Goal: Obtain resource: Obtain resource

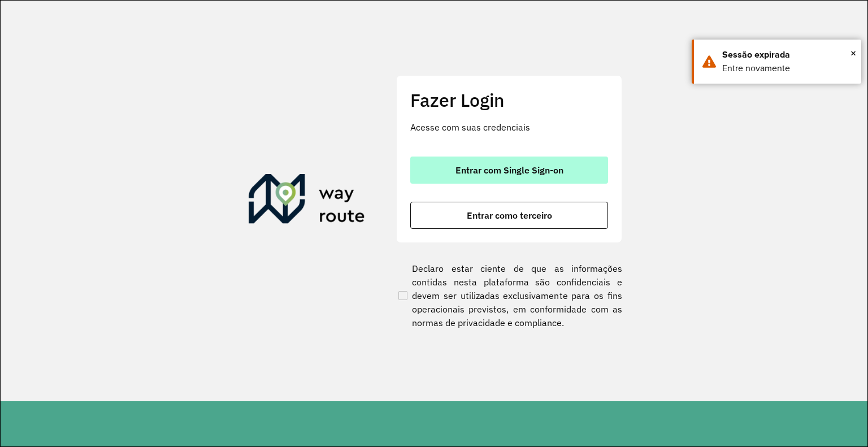
click at [601, 159] on button "Entrar com Single Sign-on" at bounding box center [509, 170] width 198 height 27
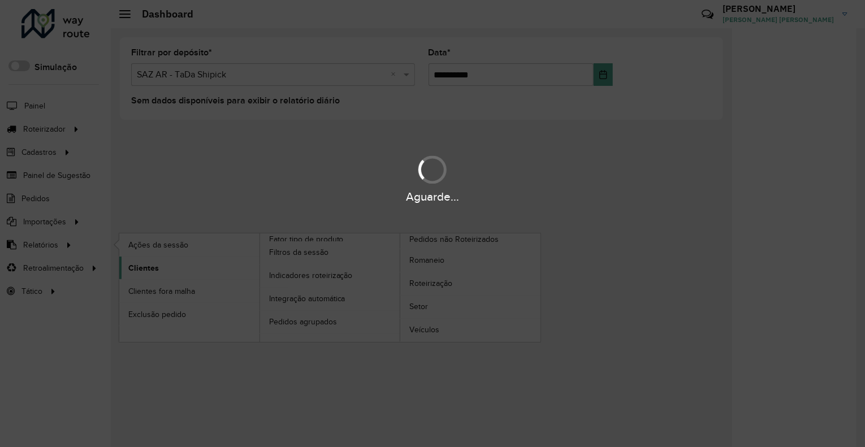
click at [161, 265] on div "Aguarde..." at bounding box center [432, 223] width 865 height 447
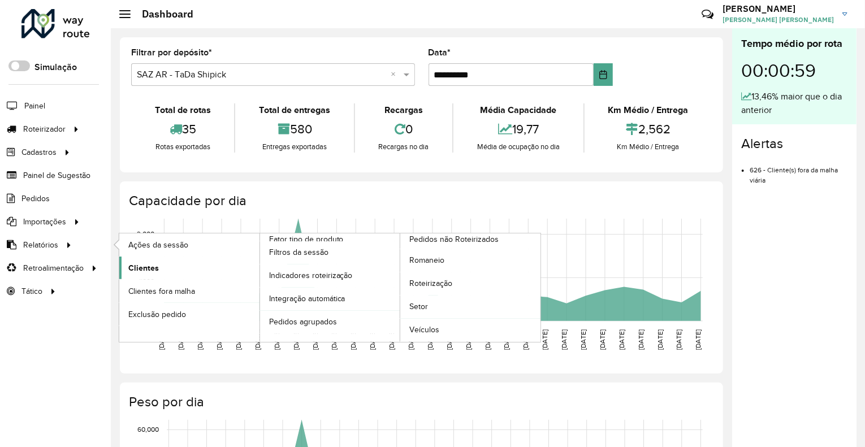
click at [133, 262] on span "Clientes" at bounding box center [143, 268] width 31 height 12
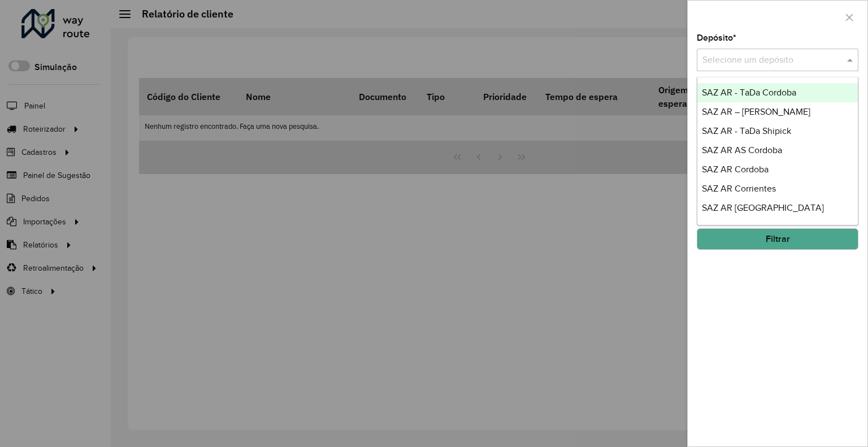
click at [727, 54] on input "text" at bounding box center [766, 61] width 128 height 14
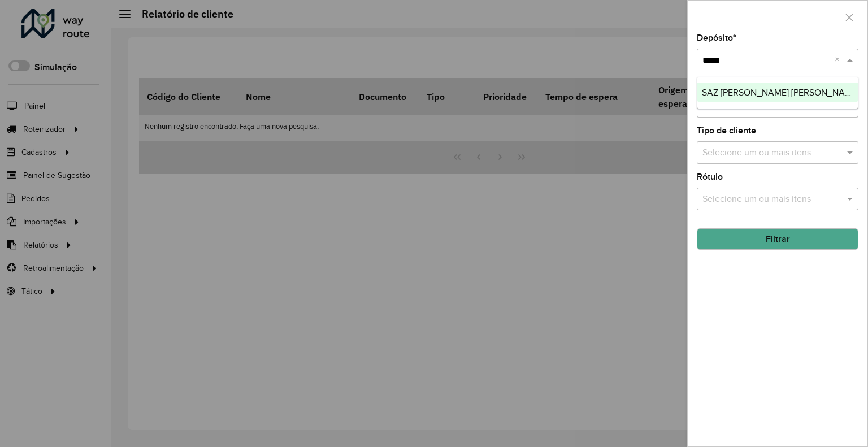
type input "******"
drag, startPoint x: 760, startPoint y: 232, endPoint x: 753, endPoint y: 237, distance: 7.7
click at [760, 233] on button "Filtrar" at bounding box center [778, 238] width 162 height 21
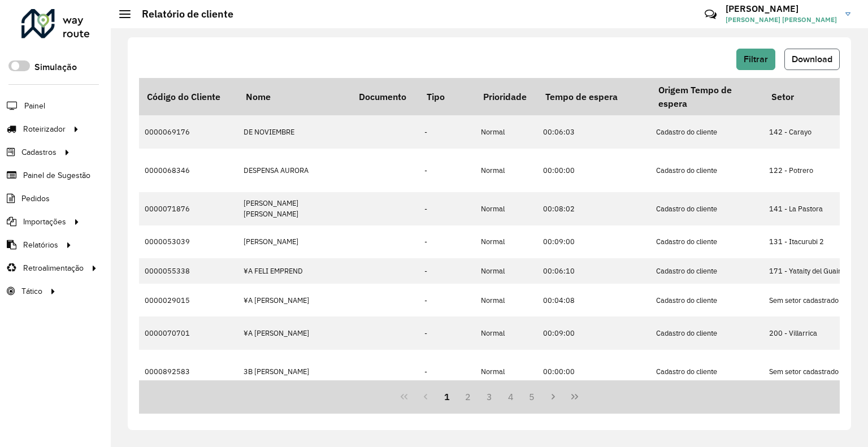
click at [830, 62] on span "Download" at bounding box center [812, 59] width 41 height 10
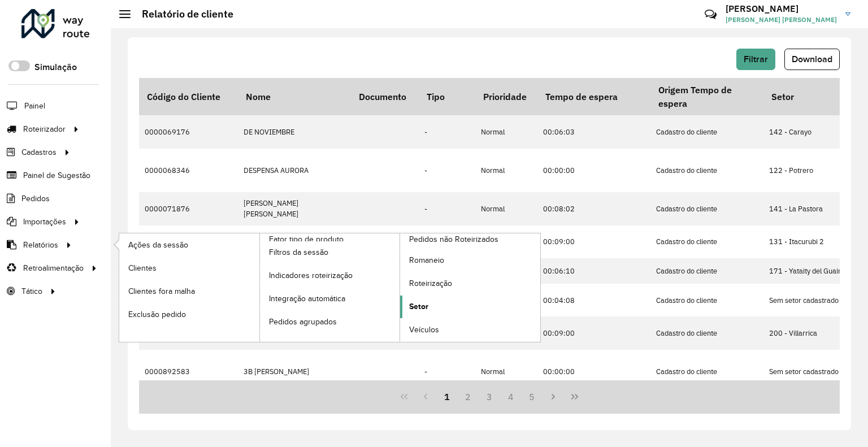
click at [414, 306] on span "Setor" at bounding box center [418, 307] width 19 height 12
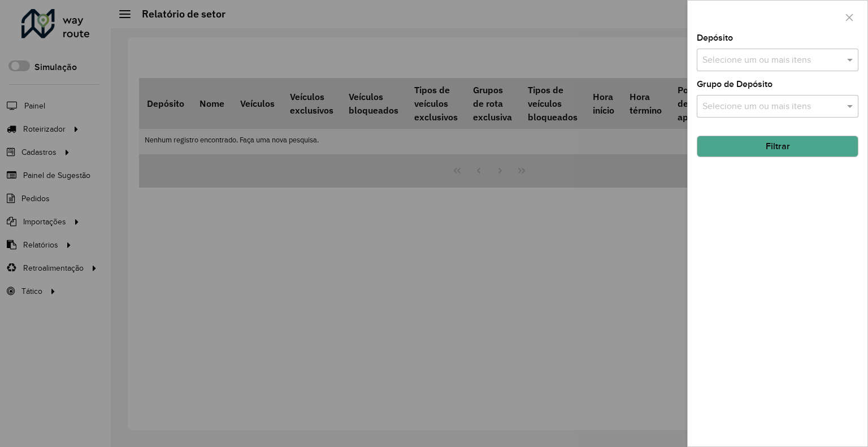
click at [722, 46] on div "Depósito Selecione um ou mais itens" at bounding box center [778, 52] width 162 height 37
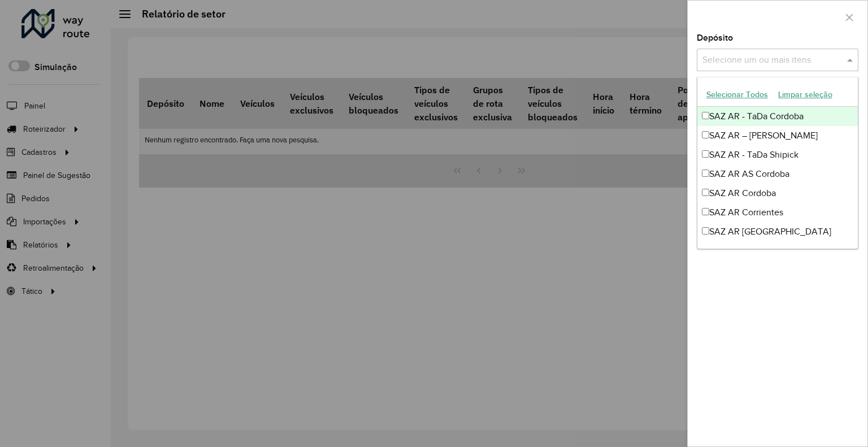
click at [730, 58] on input "text" at bounding box center [772, 61] width 145 height 14
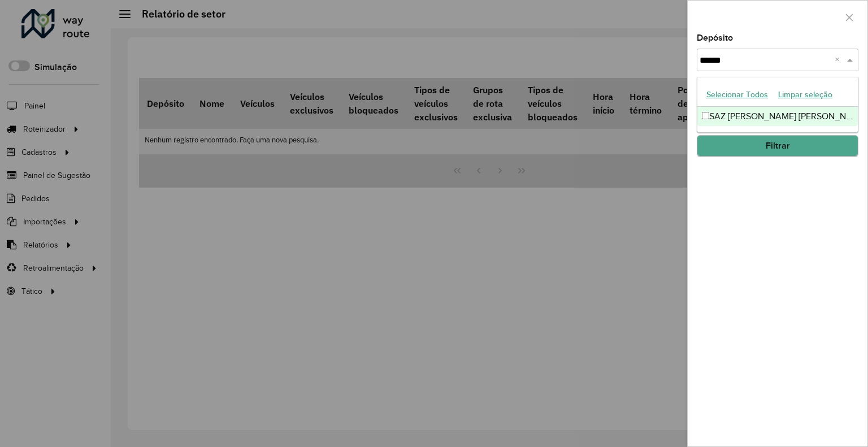
type input "******"
click at [769, 147] on button "Filtrar" at bounding box center [778, 146] width 162 height 21
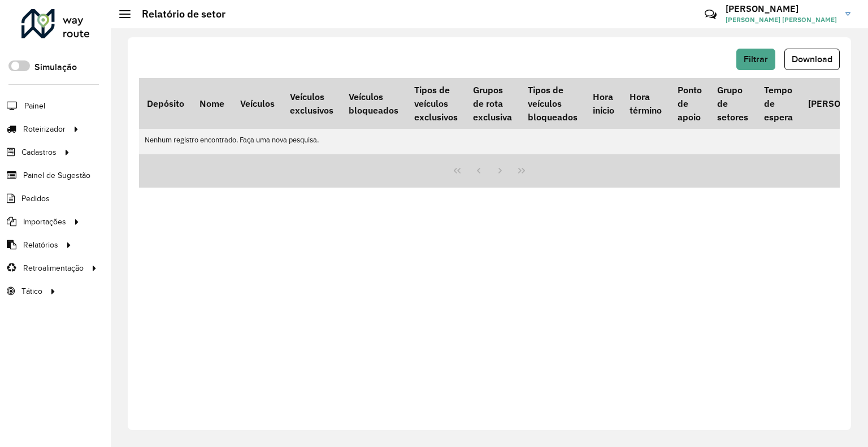
click at [753, 73] on div "Filtrar Download" at bounding box center [489, 63] width 701 height 29
click at [757, 67] on button "Filtrar" at bounding box center [755, 59] width 39 height 21
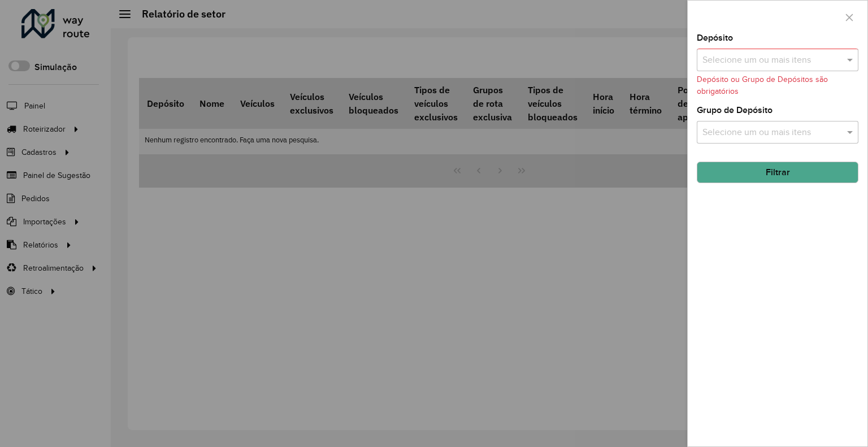
click at [762, 63] on input "text" at bounding box center [772, 61] width 145 height 14
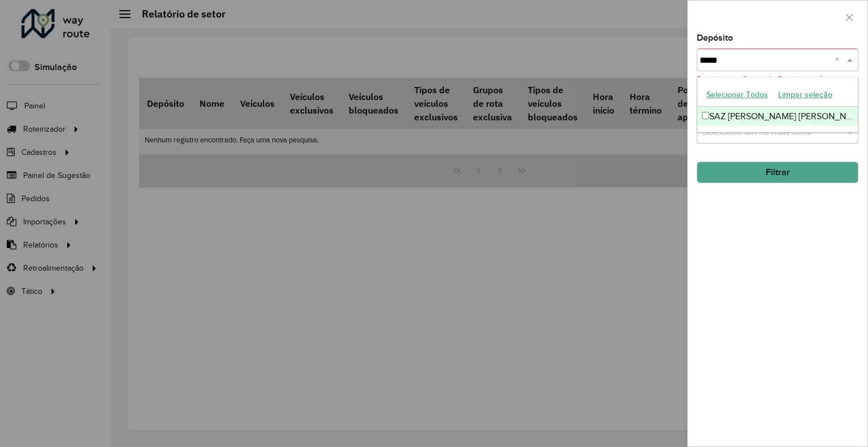
type input "******"
click at [739, 124] on div "SAZ [PERSON_NAME] [PERSON_NAME]" at bounding box center [777, 116] width 160 height 19
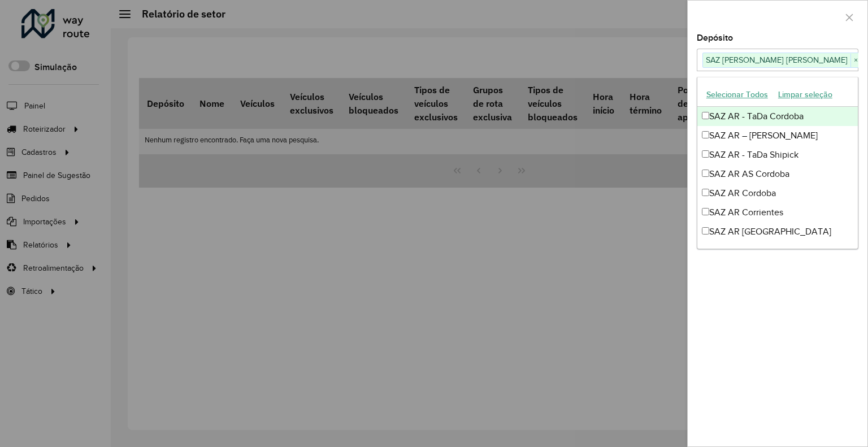
click at [743, 31] on div at bounding box center [778, 17] width 180 height 33
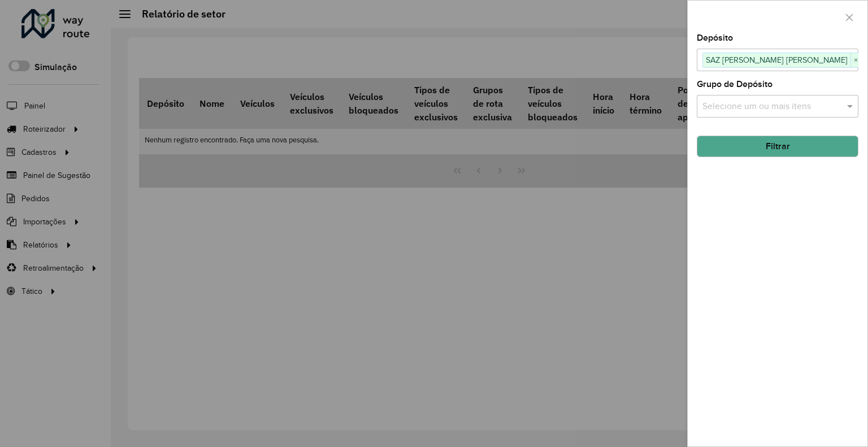
click at [757, 147] on button "Filtrar" at bounding box center [778, 146] width 162 height 21
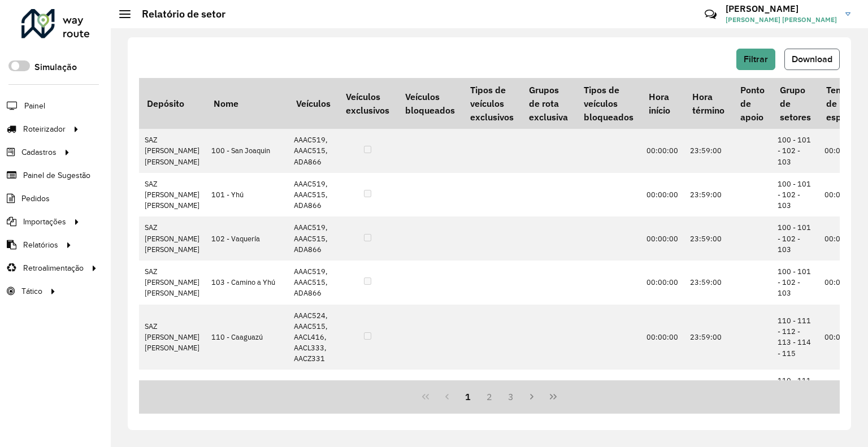
click at [828, 54] on button "Download" at bounding box center [811, 59] width 55 height 21
click at [762, 51] on button "Filtrar" at bounding box center [755, 59] width 39 height 21
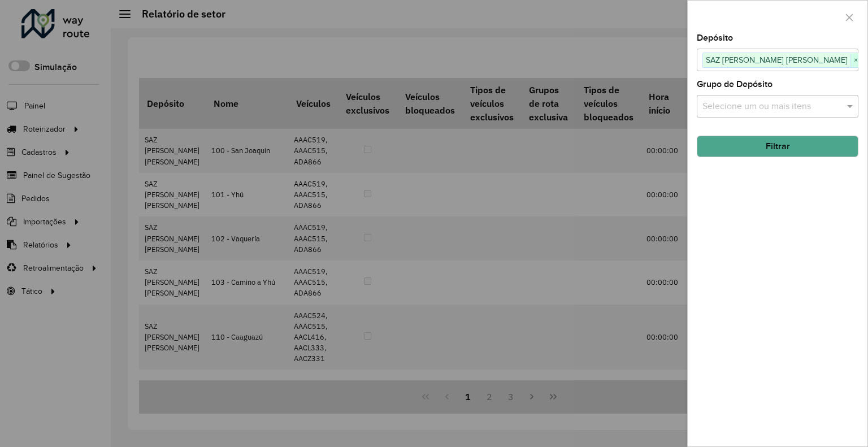
click at [851, 60] on span "×" at bounding box center [856, 61] width 10 height 14
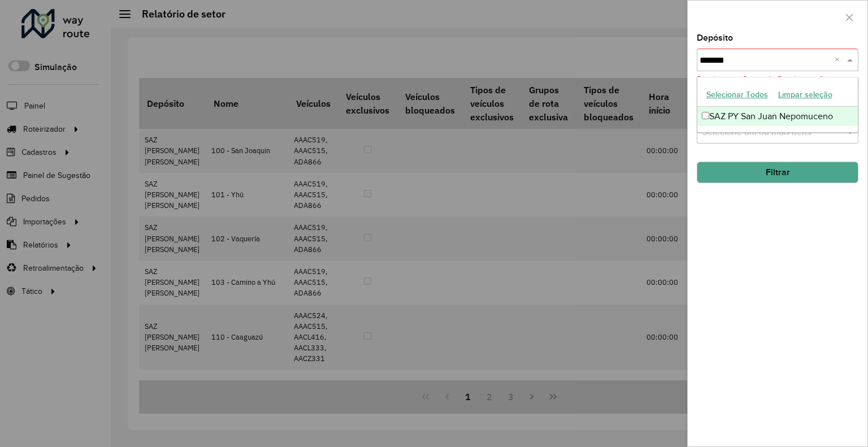
type input "********"
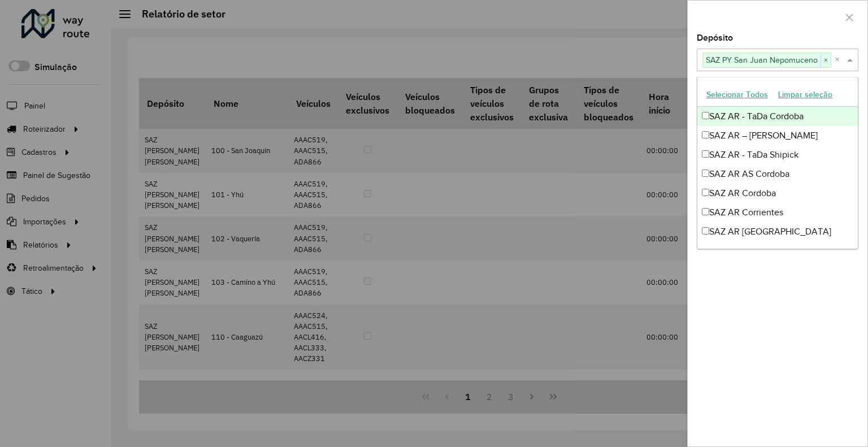
click at [769, 25] on div at bounding box center [778, 17] width 180 height 33
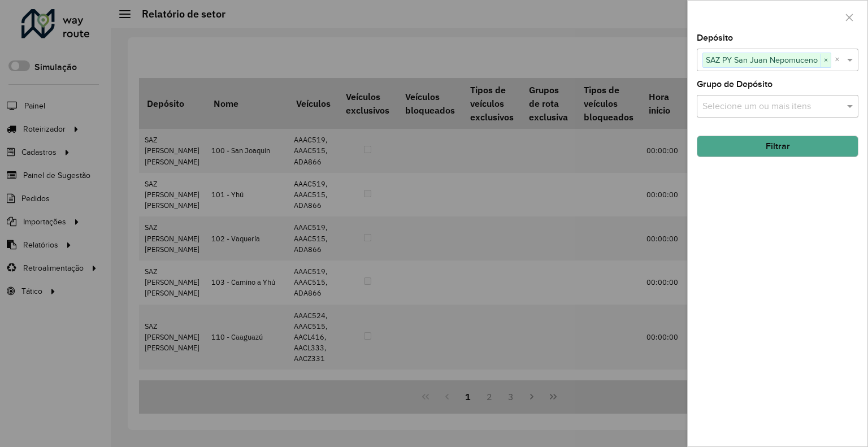
click at [759, 157] on div "Depósito Selecione um ou mais itens SAZ PY San [PERSON_NAME] [PERSON_NAME] × × …" at bounding box center [778, 240] width 180 height 413
click at [755, 149] on button "Filtrar" at bounding box center [778, 146] width 162 height 21
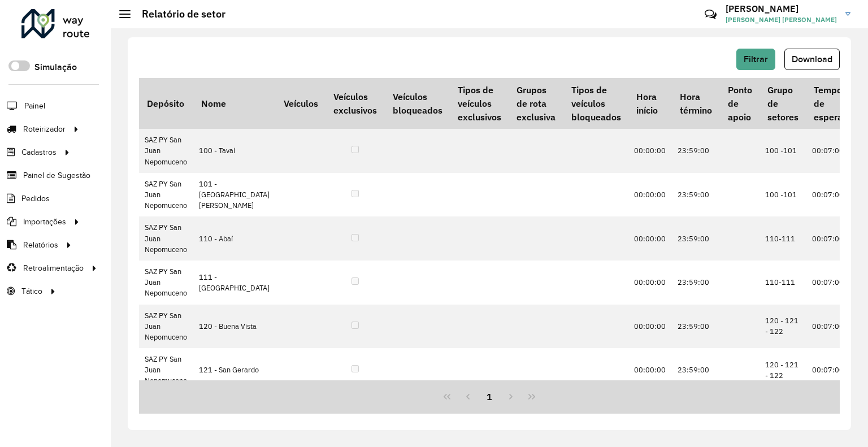
drag, startPoint x: 807, startPoint y: 55, endPoint x: 794, endPoint y: 63, distance: 15.2
click at [807, 55] on span "Download" at bounding box center [812, 59] width 41 height 10
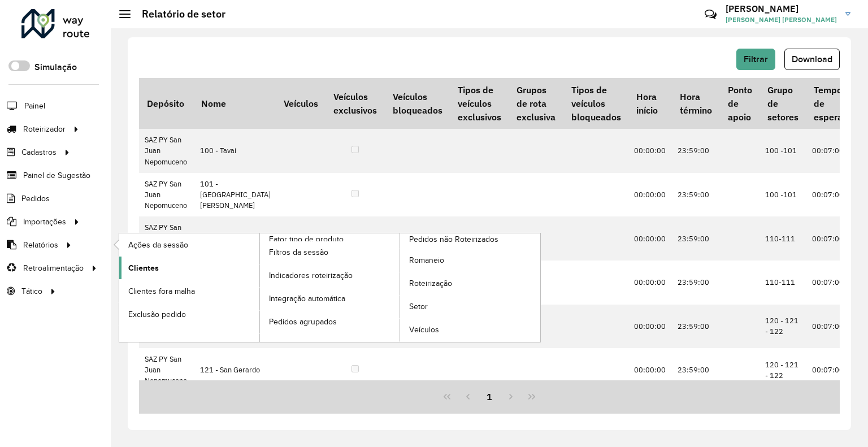
click at [189, 275] on link "Clientes" at bounding box center [189, 268] width 140 height 23
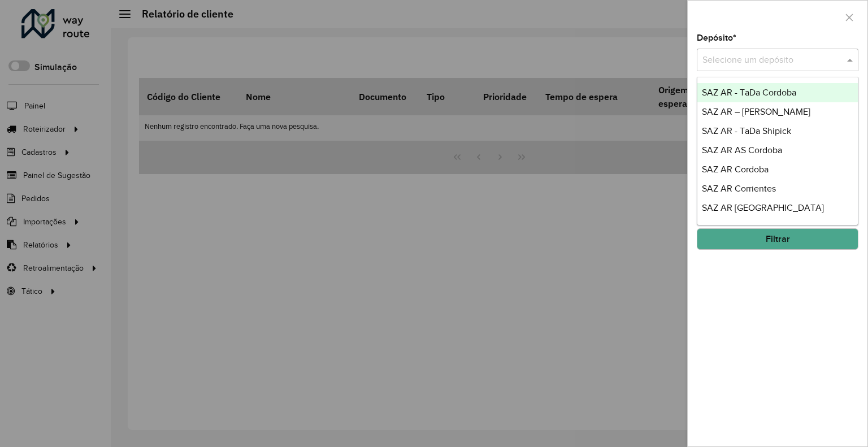
click at [733, 57] on input "text" at bounding box center [766, 61] width 128 height 14
type input "***"
click at [762, 62] on input "text" at bounding box center [766, 61] width 128 height 14
type input "***"
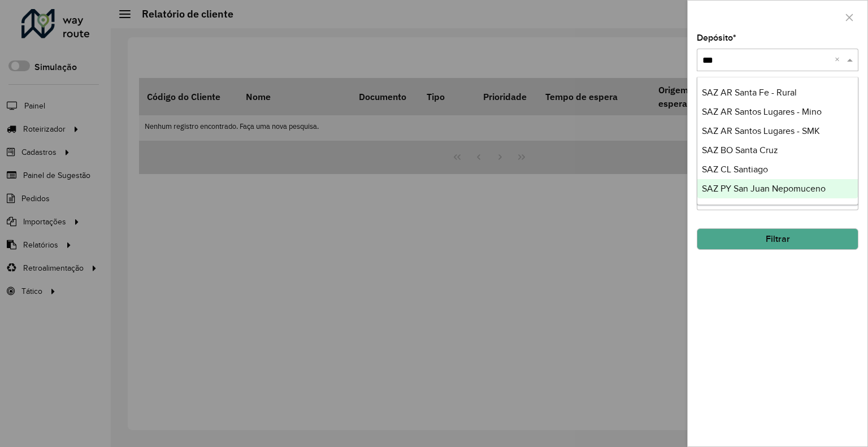
drag, startPoint x: 806, startPoint y: 184, endPoint x: 796, endPoint y: 197, distance: 16.1
click at [807, 183] on div "SAZ PY San Juan Nepomuceno" at bounding box center [777, 188] width 160 height 19
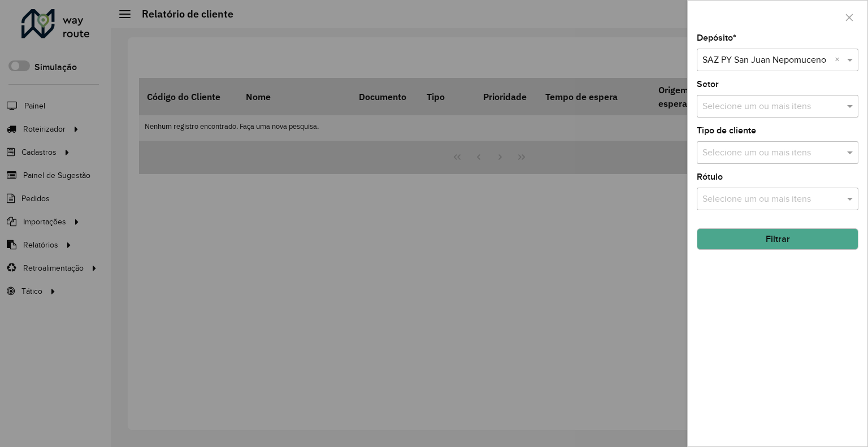
click at [737, 234] on button "Filtrar" at bounding box center [778, 238] width 162 height 21
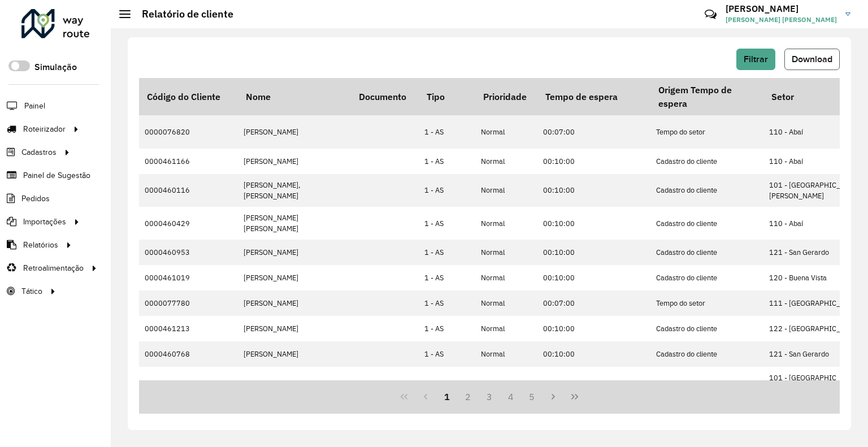
click at [809, 56] on span "Download" at bounding box center [812, 59] width 41 height 10
click at [755, 60] on span "Filtrar" at bounding box center [756, 59] width 24 height 10
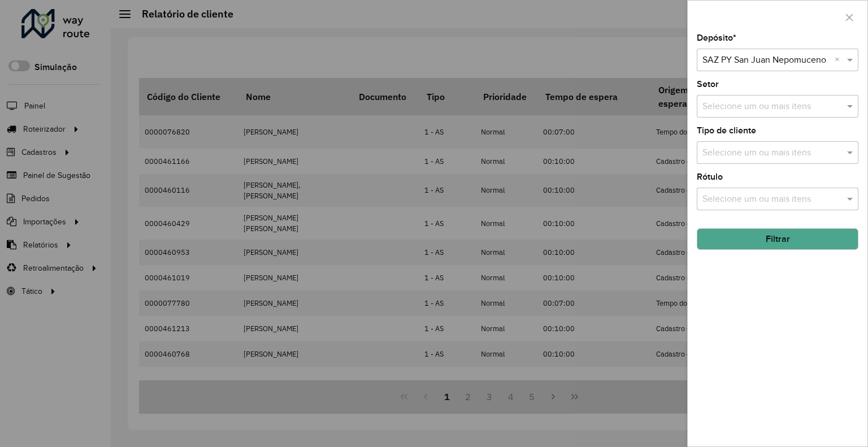
click at [830, 49] on div "Selecione um depósito × SAZ PY San [PERSON_NAME] [PERSON_NAME] ×" at bounding box center [778, 60] width 162 height 23
type input "*****"
click at [830, 54] on div at bounding box center [778, 60] width 162 height 14
type input "*****"
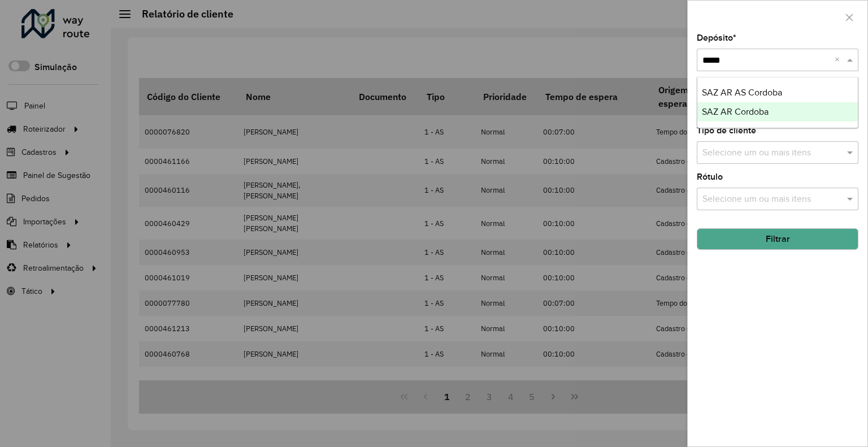
click at [743, 112] on span "SAZ AR Cordoba" at bounding box center [735, 112] width 67 height 10
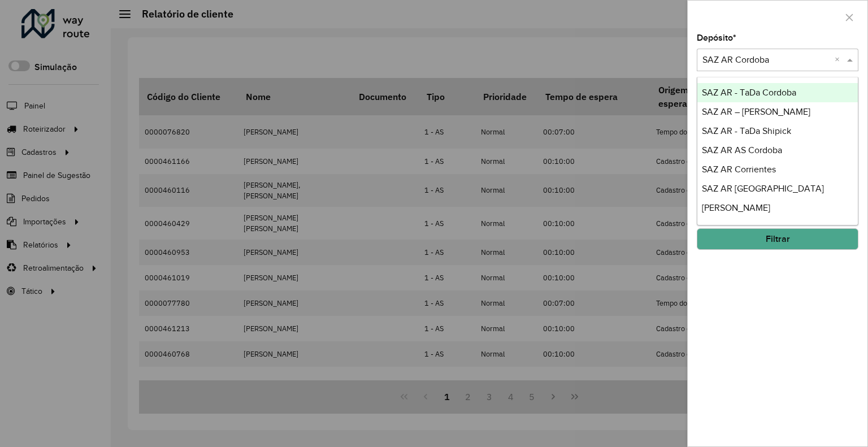
click at [757, 70] on div "Selecione um depósito × SAZ AR Cordoba ×" at bounding box center [778, 60] width 162 height 23
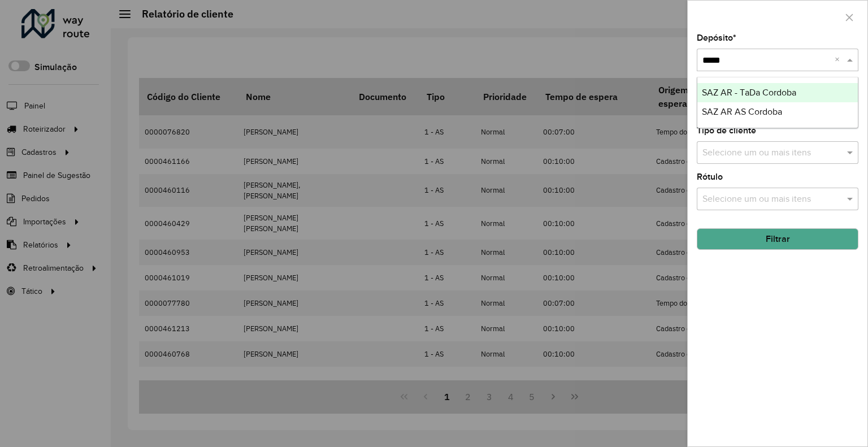
type input "******"
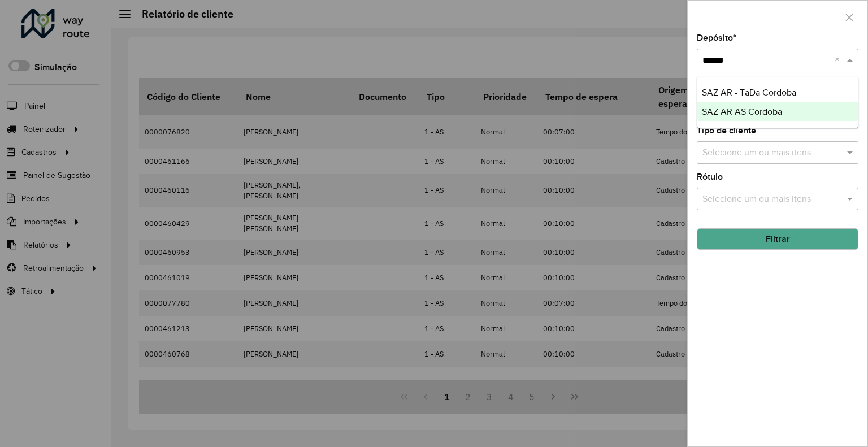
click at [758, 116] on span "SAZ AR AS Cordoba" at bounding box center [742, 112] width 80 height 10
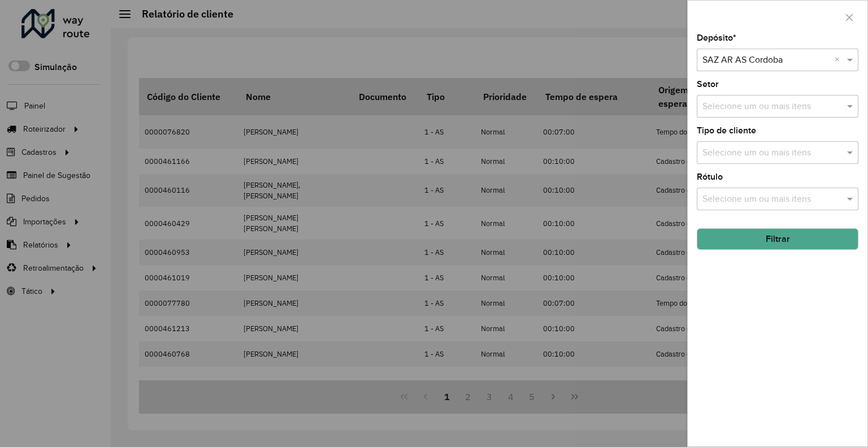
click at [756, 237] on button "Filtrar" at bounding box center [778, 238] width 162 height 21
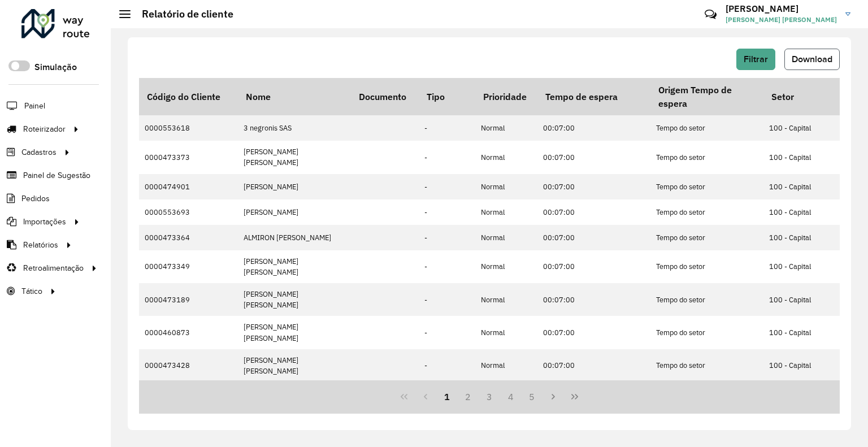
click at [796, 57] on span "Download" at bounding box center [812, 59] width 41 height 10
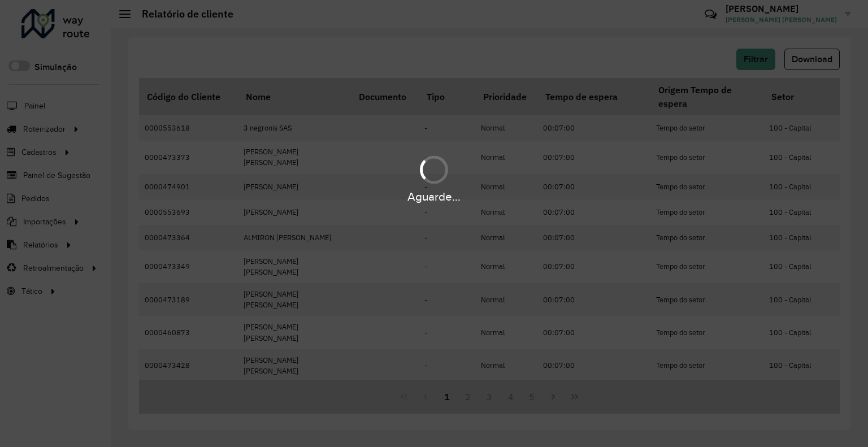
drag, startPoint x: 63, startPoint y: 249, endPoint x: 90, endPoint y: 351, distance: 105.3
click at [81, 368] on div "Aguarde..." at bounding box center [434, 223] width 868 height 447
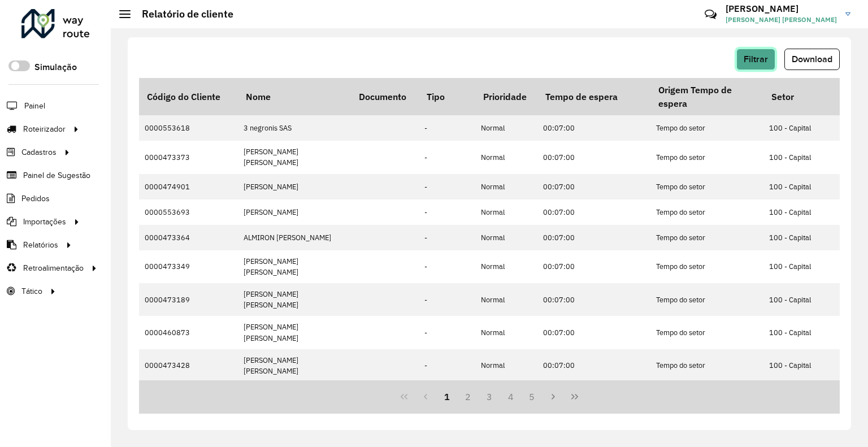
click at [739, 60] on button "Filtrar" at bounding box center [755, 59] width 39 height 21
drag, startPoint x: 710, startPoint y: 21, endPoint x: 715, endPoint y: 25, distance: 6.8
click at [711, 20] on hb-header "Relatório de cliente Críticas? Dúvidas? Elogios? Sugestões? Entre em contato co…" at bounding box center [489, 14] width 757 height 28
click at [748, 63] on span "Filtrar" at bounding box center [756, 59] width 24 height 10
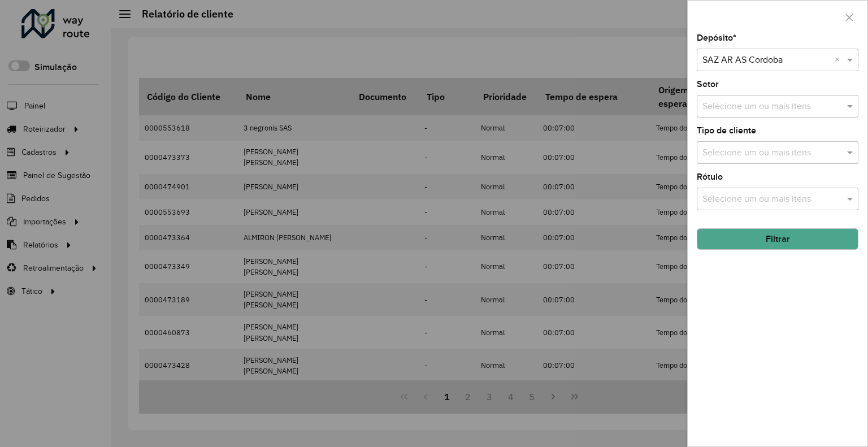
click at [608, 59] on div at bounding box center [434, 223] width 868 height 447
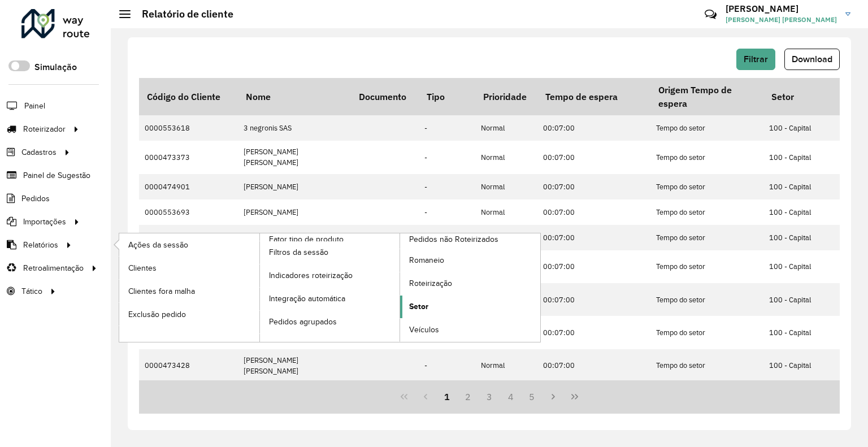
click at [414, 302] on span "Setor" at bounding box center [418, 307] width 19 height 12
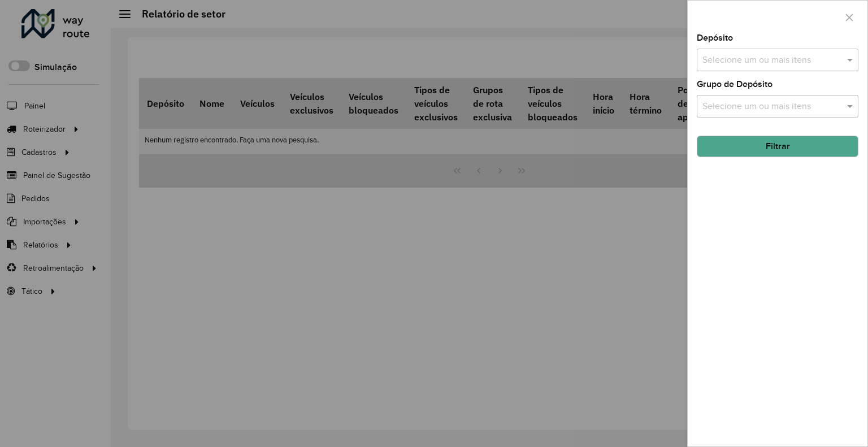
click at [748, 66] on input "text" at bounding box center [772, 61] width 145 height 14
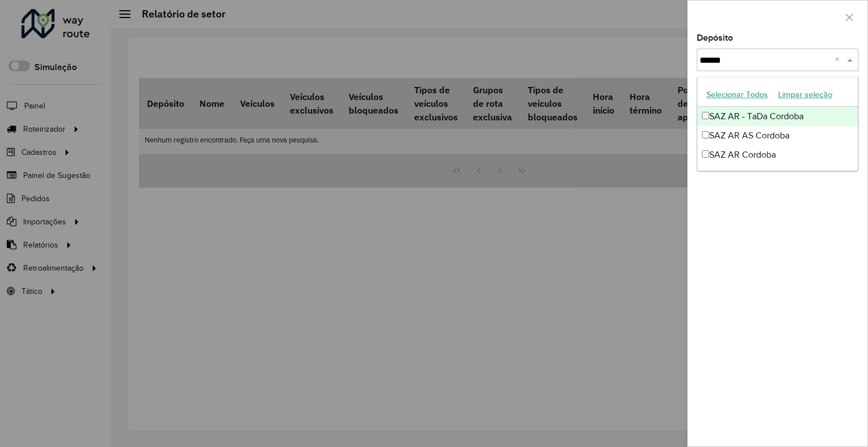
type input "*******"
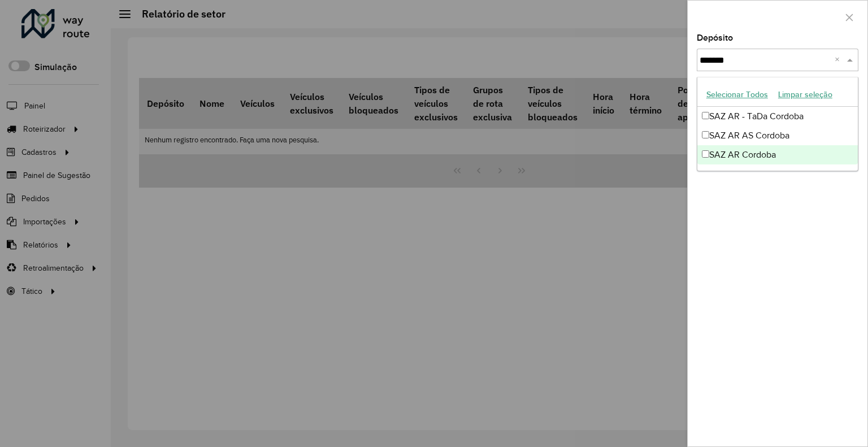
click at [762, 158] on div "SAZ AR Cordoba" at bounding box center [777, 154] width 160 height 19
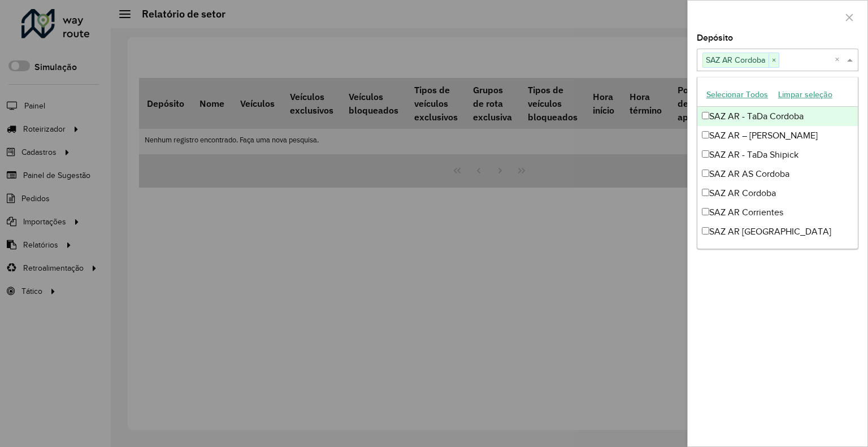
click at [783, 32] on div at bounding box center [778, 17] width 180 height 33
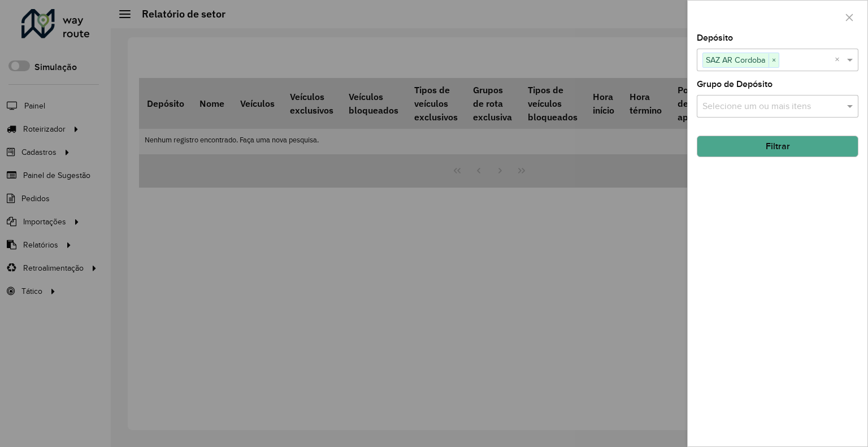
click at [784, 144] on button "Filtrar" at bounding box center [778, 146] width 162 height 21
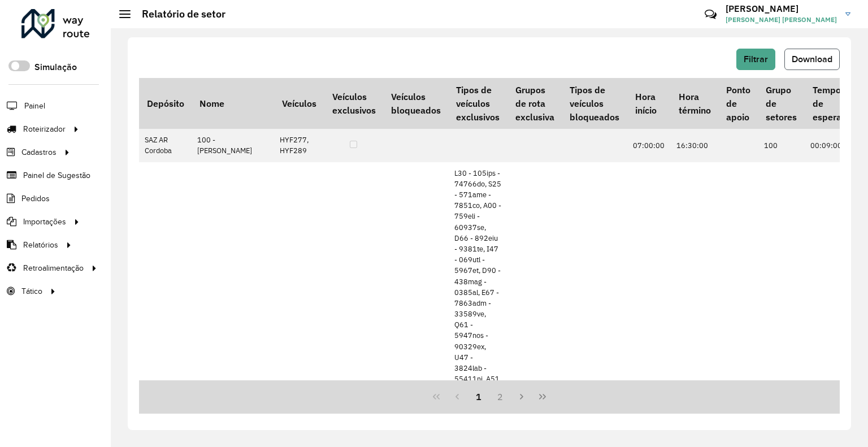
click at [798, 60] on span "Download" at bounding box center [812, 59] width 41 height 10
drag, startPoint x: 522, startPoint y: 11, endPoint x: 431, endPoint y: 18, distance: 91.8
click at [522, 11] on hb-header "Relatório de setor Críticas? Dúvidas? Elogios? Sugestões? Entre em contato cono…" at bounding box center [489, 14] width 757 height 28
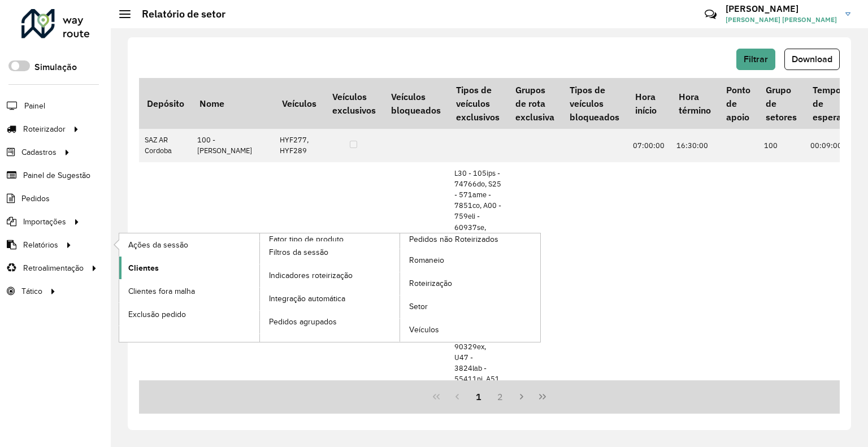
click at [166, 268] on link "Clientes" at bounding box center [189, 268] width 140 height 23
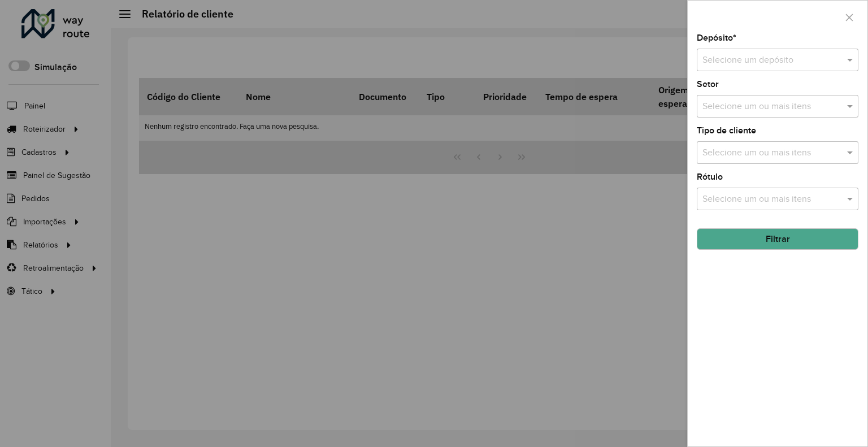
click at [758, 61] on input "text" at bounding box center [766, 61] width 128 height 14
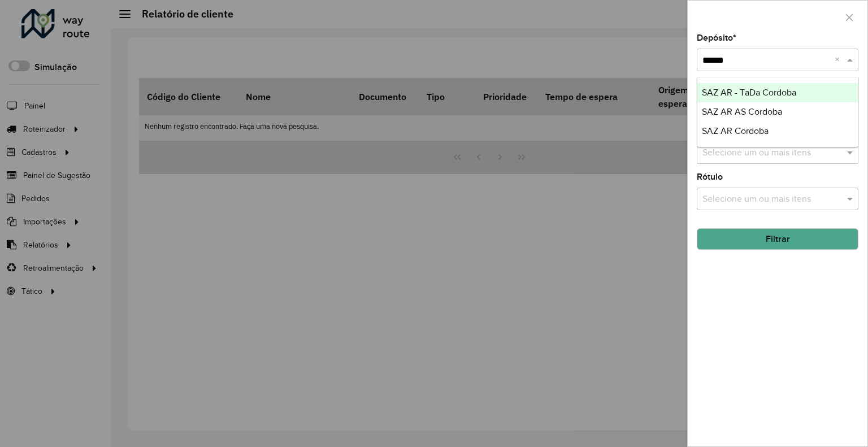
type input "*******"
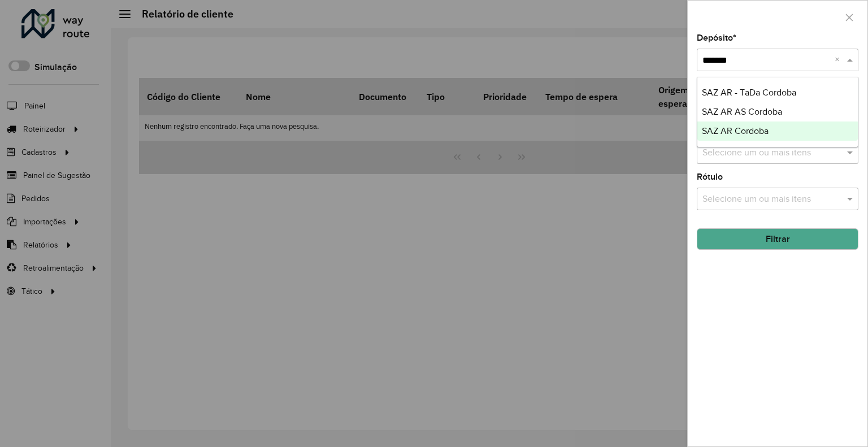
click at [710, 131] on span "SAZ AR Cordoba" at bounding box center [735, 131] width 67 height 10
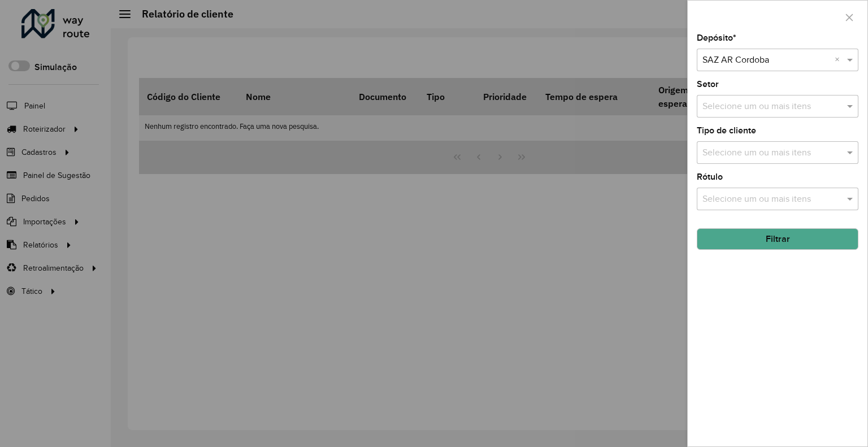
click at [753, 242] on button "Filtrar" at bounding box center [778, 238] width 162 height 21
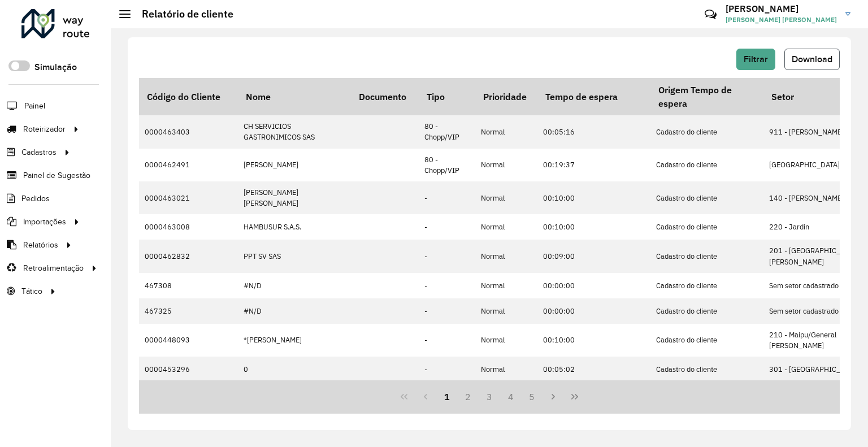
click at [798, 62] on span "Download" at bounding box center [812, 59] width 41 height 10
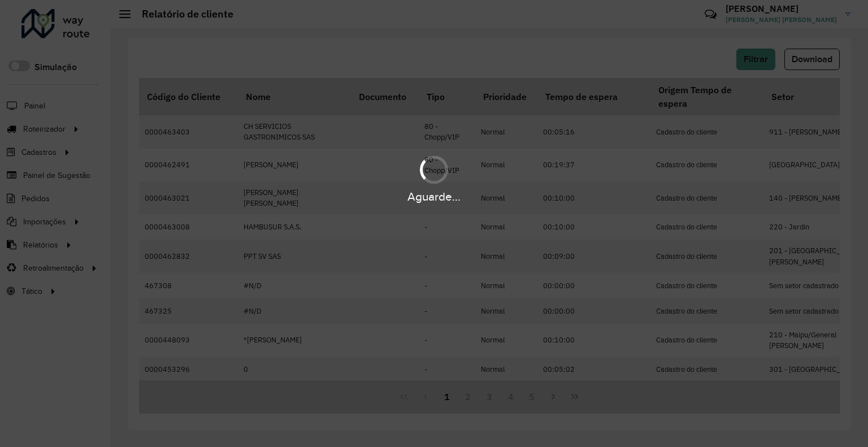
drag, startPoint x: 755, startPoint y: 57, endPoint x: 714, endPoint y: 10, distance: 62.5
click at [714, 10] on div "Aguarde..." at bounding box center [434, 223] width 868 height 447
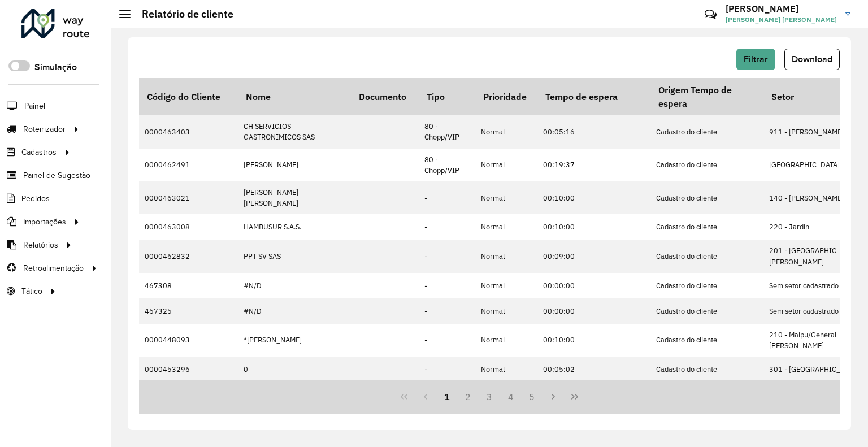
drag, startPoint x: 410, startPoint y: 46, endPoint x: 599, endPoint y: 42, distance: 189.3
click at [410, 46] on div "Filtrar Download Código do Cliente Nome Documento Tipo Prioridade Tempo de espe…" at bounding box center [489, 233] width 723 height 393
click at [549, 11] on hb-header "Relatório de cliente Críticas? Dúvidas? Elogios? Sugestões? Entre em contato co…" at bounding box center [489, 14] width 757 height 28
drag, startPoint x: 432, startPoint y: 34, endPoint x: 413, endPoint y: 37, distance: 19.5
click at [428, 33] on div "Filtrar Download Código do Cliente Nome Documento Tipo Prioridade Tempo de espe…" at bounding box center [489, 237] width 757 height 419
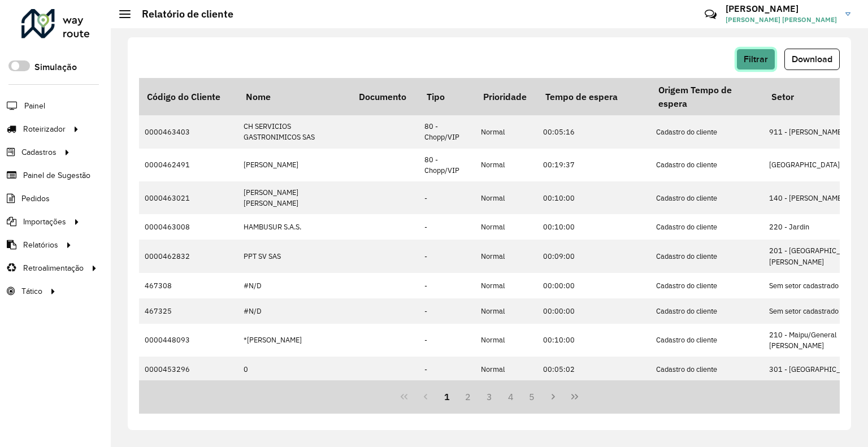
click at [759, 56] on span "Filtrar" at bounding box center [756, 59] width 24 height 10
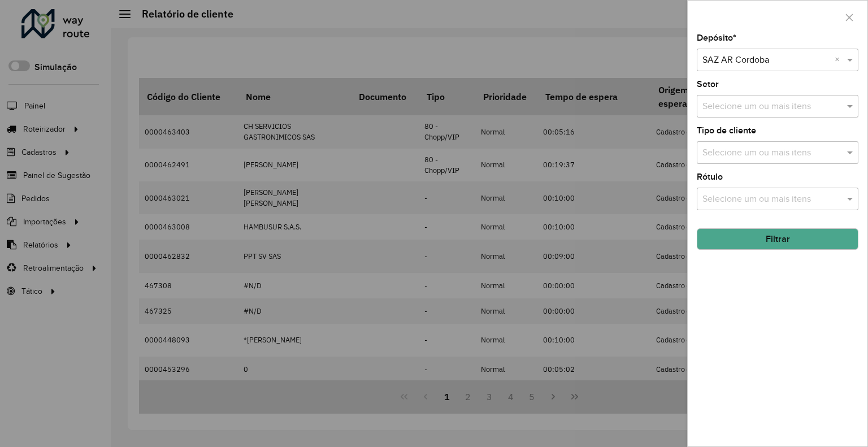
click at [769, 72] on div "Depósito * Selecione um depósito × SAZ AR Cordoba × Setor Selecione um ou mais …" at bounding box center [778, 240] width 180 height 413
click at [768, 69] on div "Selecione um depósito × SAZ AR Cordoba ×" at bounding box center [778, 60] width 162 height 23
type input "********"
click at [797, 228] on button "Filtrar" at bounding box center [778, 238] width 162 height 21
